Goal: Check status: Check status

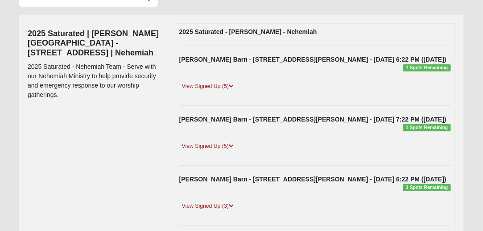
scroll to position [92, 0]
click at [202, 204] on link "View Signed Up (3)" at bounding box center [207, 205] width 57 height 9
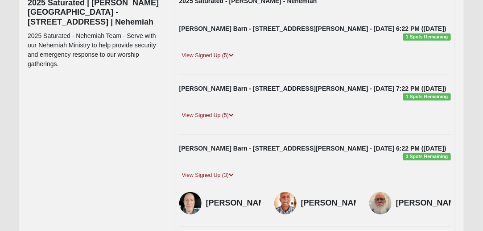
scroll to position [124, 0]
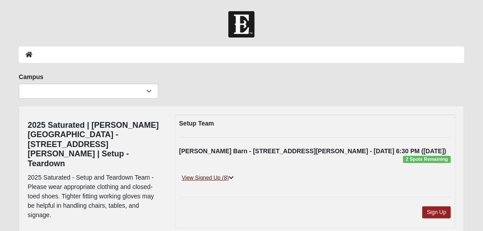
click at [194, 181] on link "View Signed Up (8)" at bounding box center [207, 177] width 57 height 9
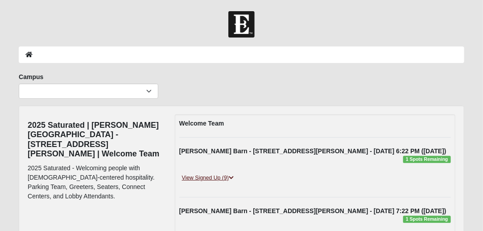
click at [202, 173] on link "View Signed Up (9)" at bounding box center [207, 177] width 57 height 9
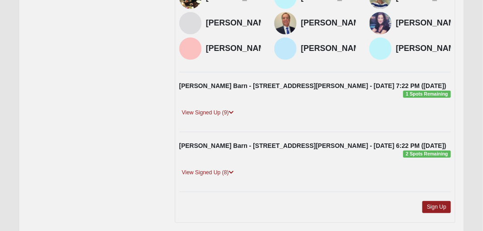
scroll to position [210, 0]
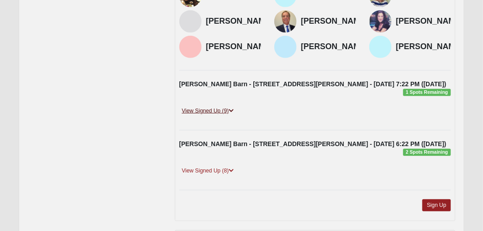
click at [213, 115] on link "View Signed Up (9)" at bounding box center [207, 110] width 57 height 9
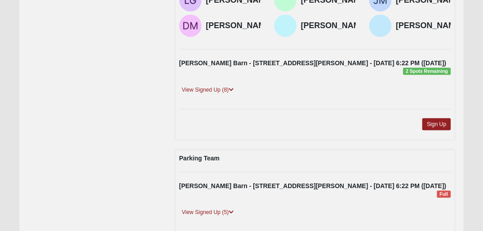
scroll to position [380, 0]
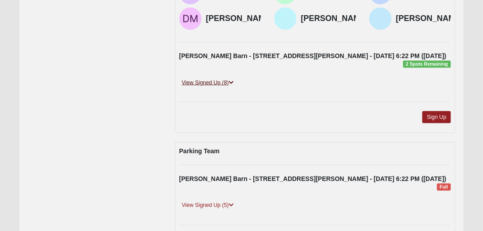
click at [207, 87] on link "View Signed Up (8)" at bounding box center [207, 82] width 57 height 9
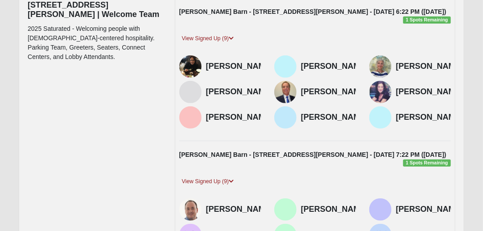
scroll to position [0, 0]
